Goal: Task Accomplishment & Management: Use online tool/utility

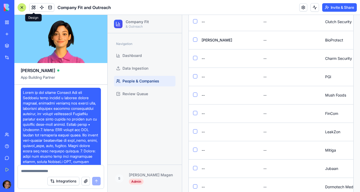
scroll to position [6618, 0]
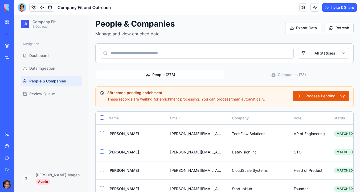
scroll to position [26, 0]
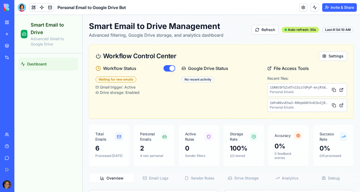
click at [33, 11] on div at bounding box center [41, 7] width 25 height 9
click at [35, 7] on button at bounding box center [34, 7] width 8 height 8
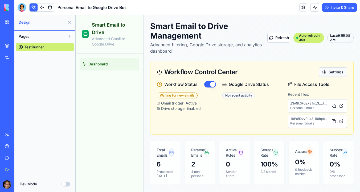
click at [331, 72] on button "Settings" at bounding box center [333, 72] width 28 height 10
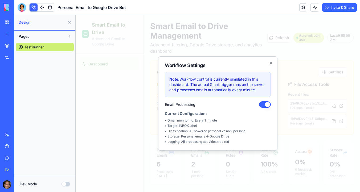
click at [261, 103] on button "button" at bounding box center [265, 105] width 12 height 6
click at [268, 103] on button "button" at bounding box center [265, 105] width 12 height 6
click at [270, 62] on icon "button" at bounding box center [271, 63] width 4 height 4
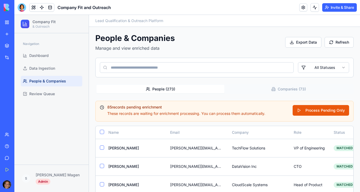
click at [20, 22] on div "My Workspace" at bounding box center [16, 22] width 7 height 5
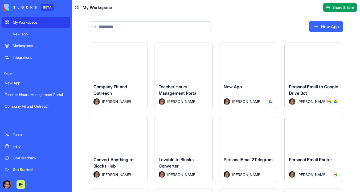
click at [117, 47] on div "Launch" at bounding box center [118, 61] width 58 height 36
